Goal: Task Accomplishment & Management: Use online tool/utility

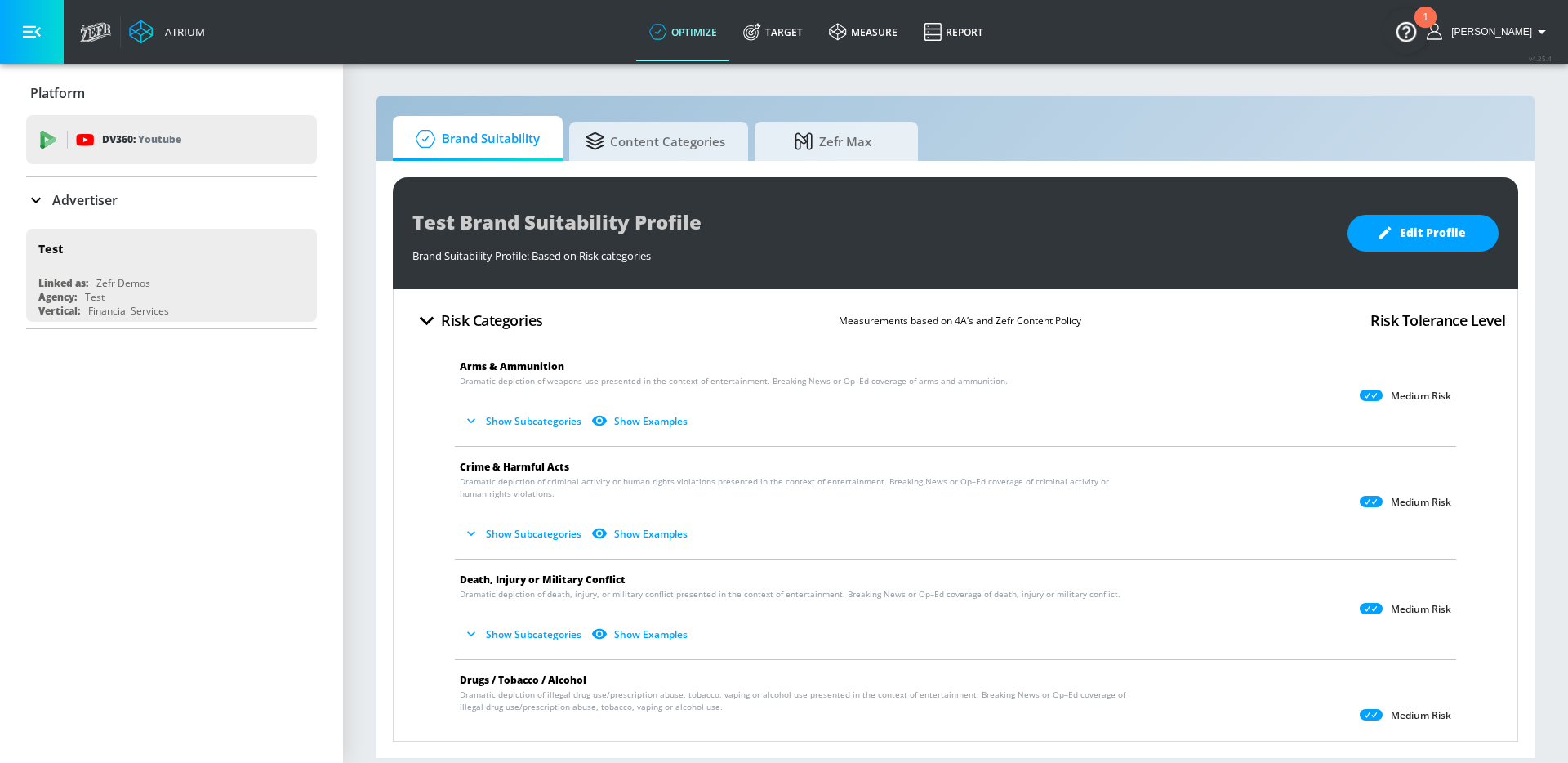
click at [112, 205] on p "Advertiser" at bounding box center [85, 200] width 66 height 18
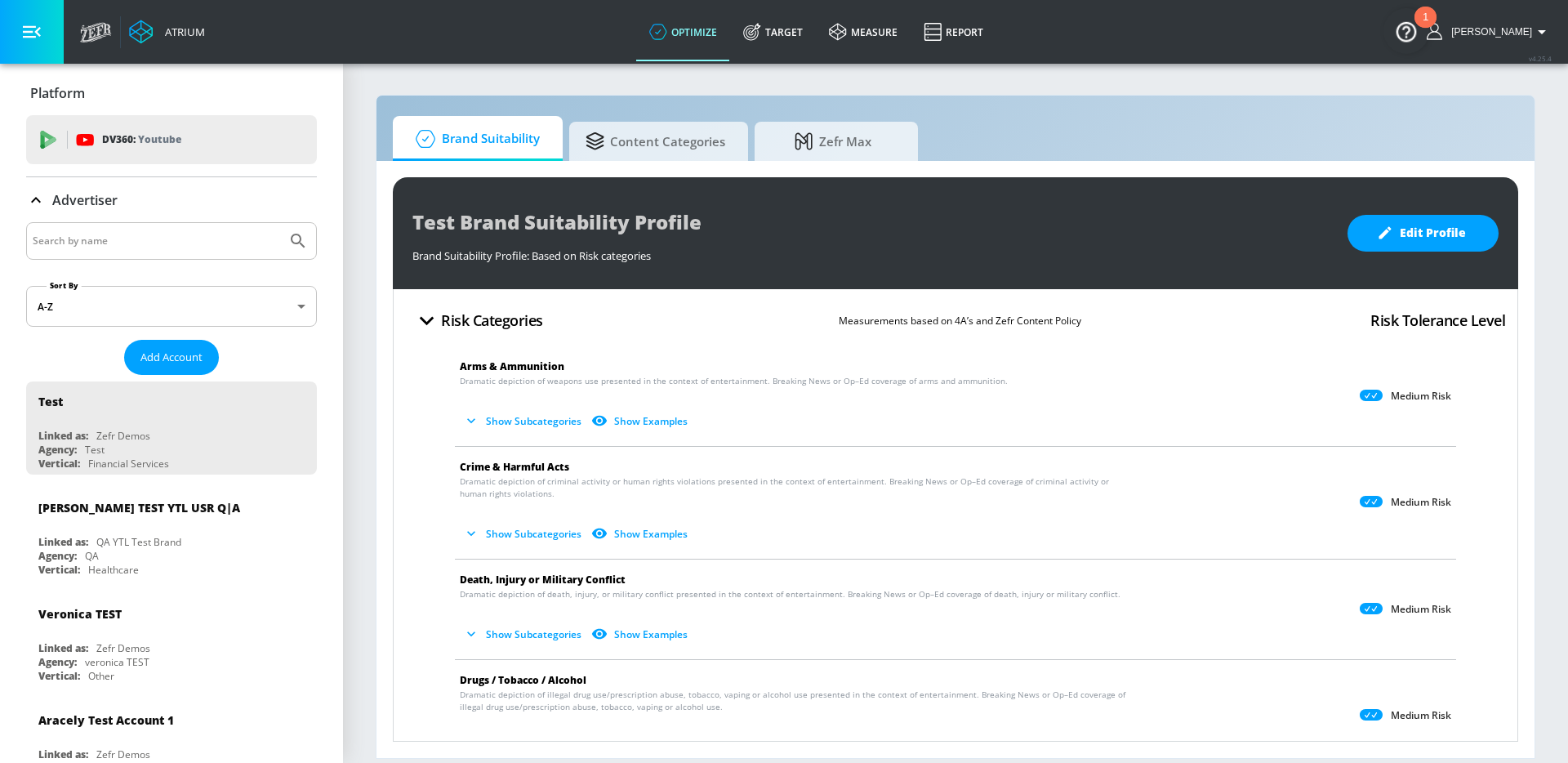
click at [119, 245] on input "Search by name" at bounding box center [156, 240] width 247 height 21
type input "spin"
click at [280, 223] on button "Submit Search" at bounding box center [298, 241] width 36 height 36
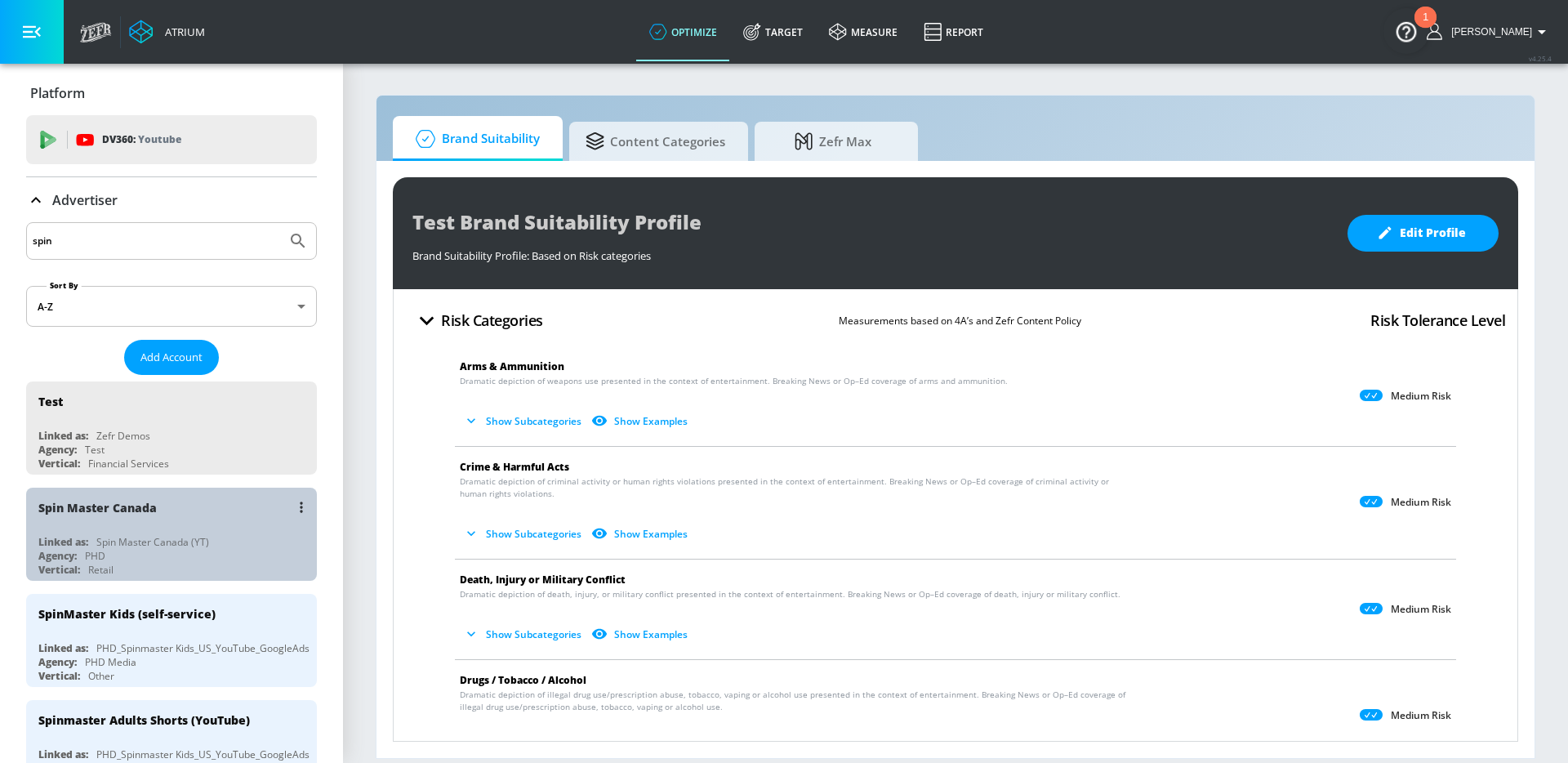
click at [137, 515] on div "Spin Master Canada" at bounding box center [176, 507] width 275 height 39
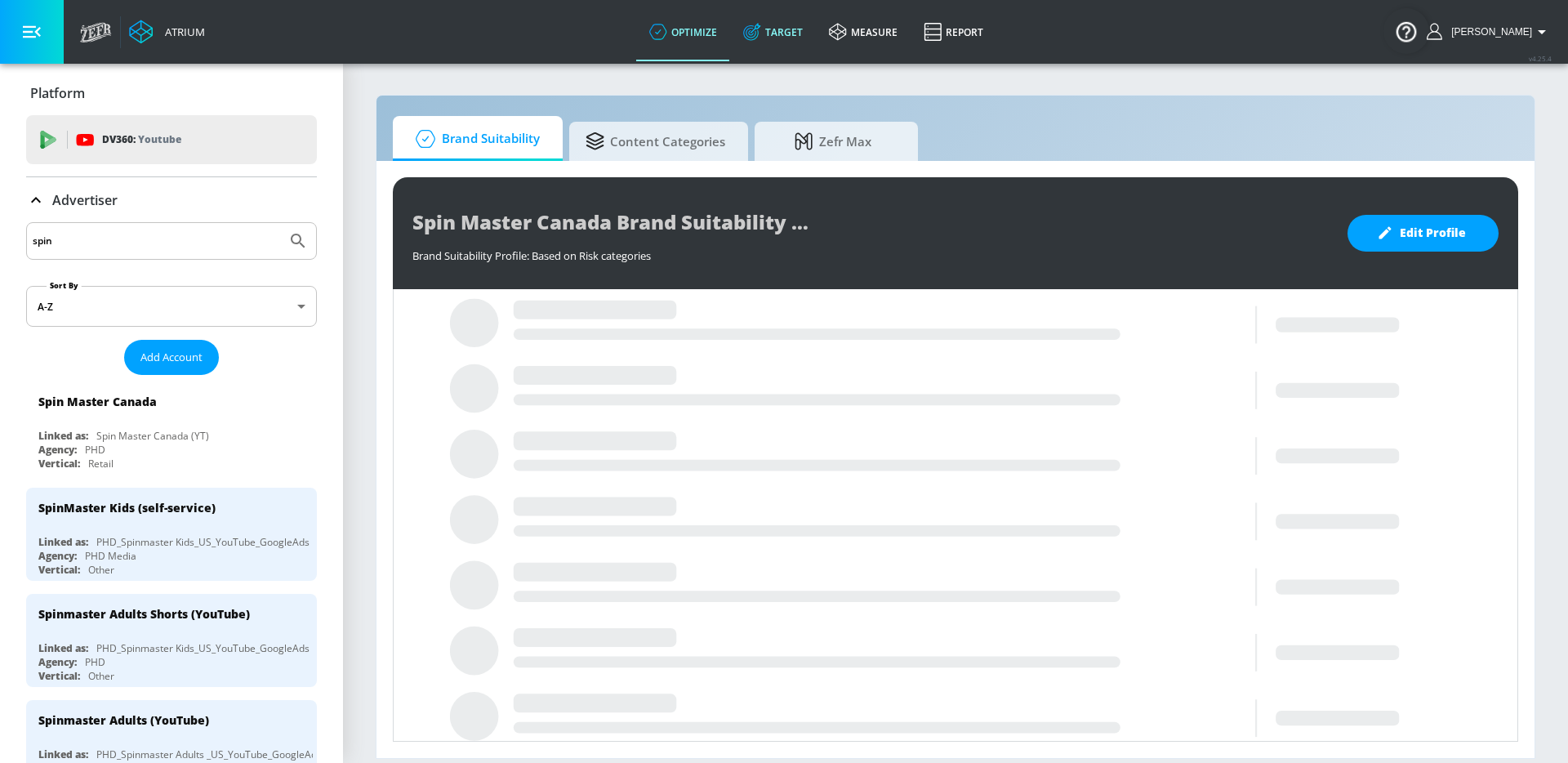
click at [778, 51] on link "Target" at bounding box center [773, 31] width 86 height 59
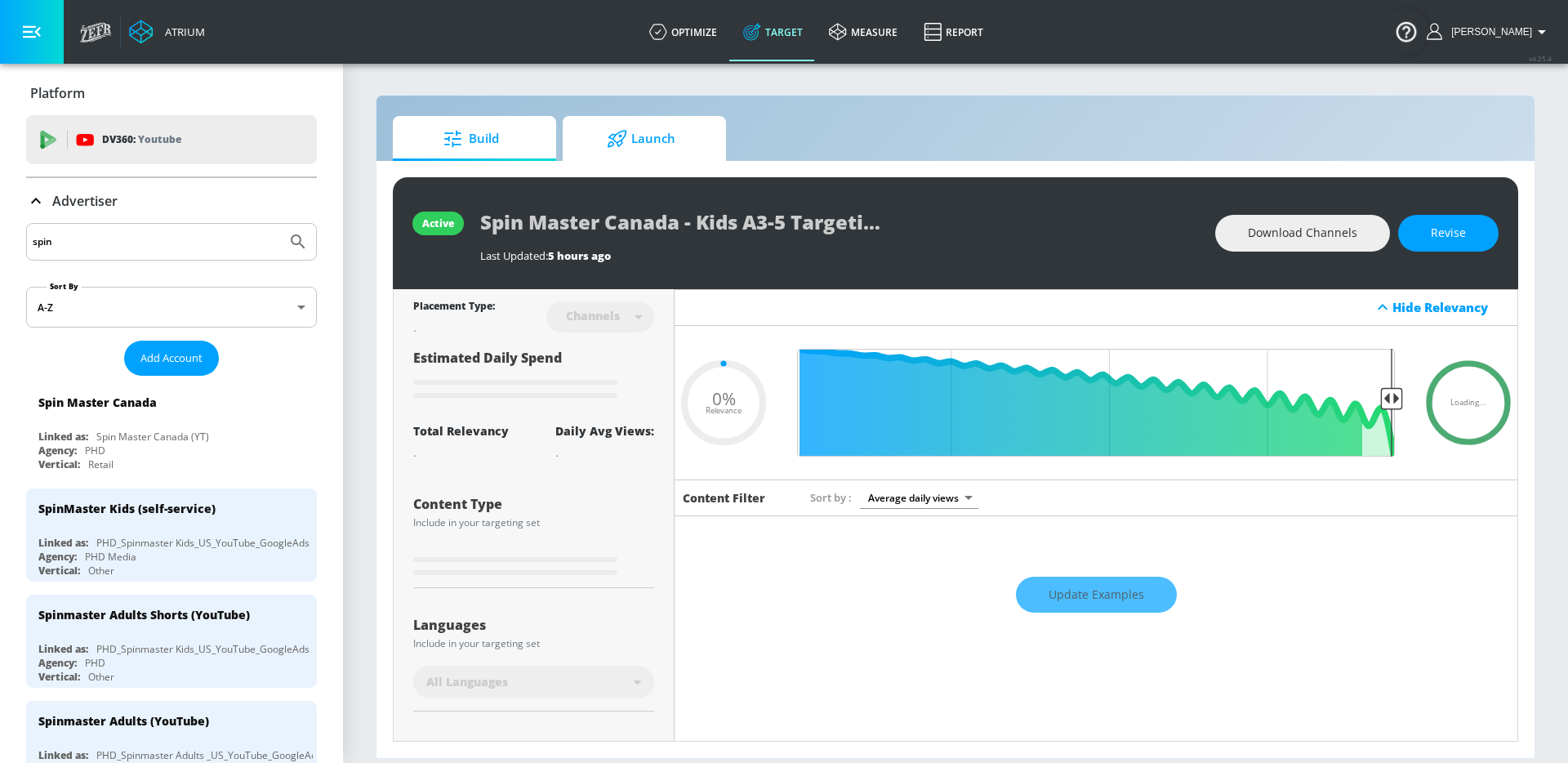
type input "0.05"
click at [655, 158] on link "Launch" at bounding box center [644, 137] width 163 height 45
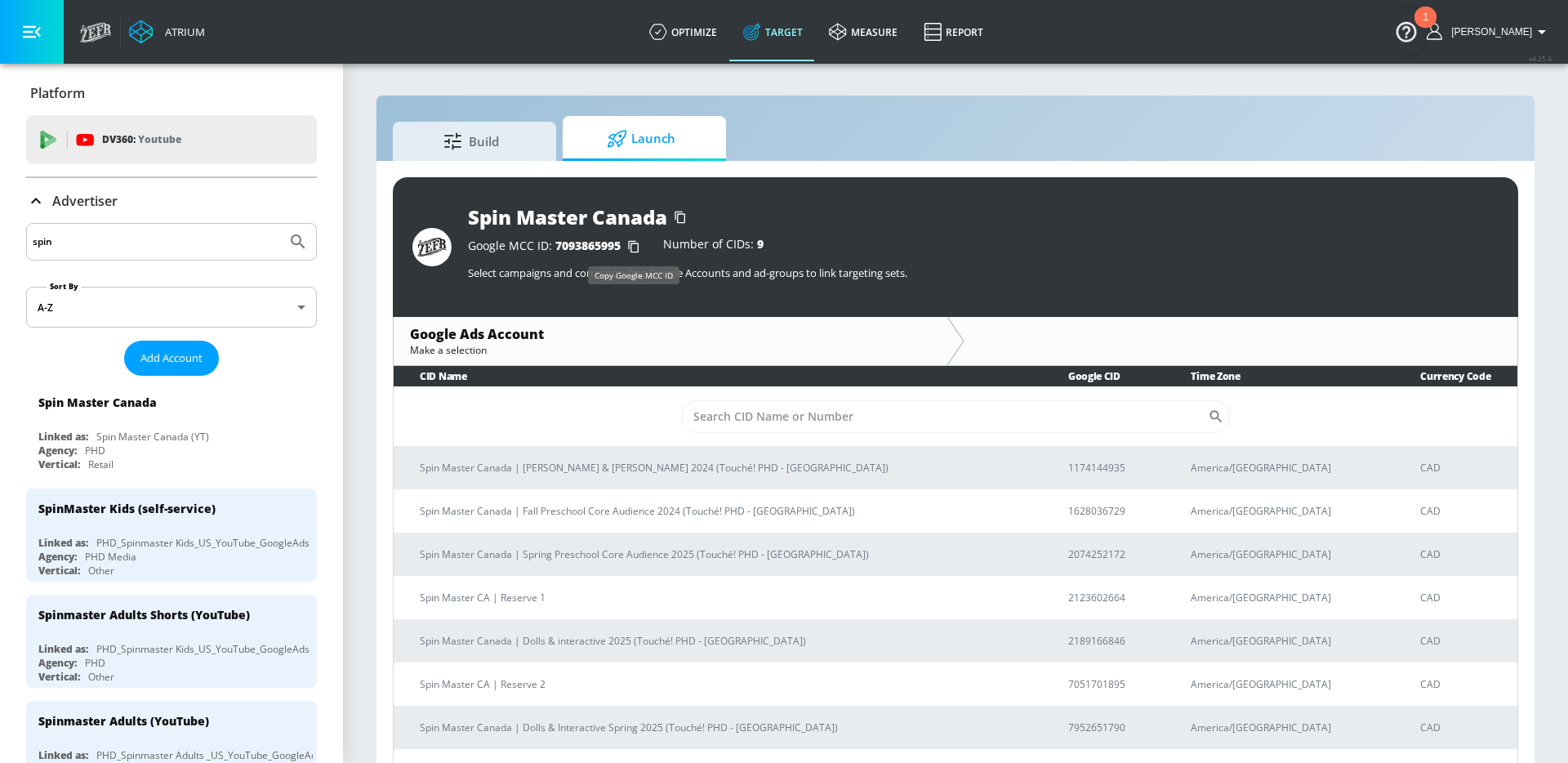
click at [633, 247] on icon "button" at bounding box center [633, 247] width 26 height 26
